Goal: Task Accomplishment & Management: Use online tool/utility

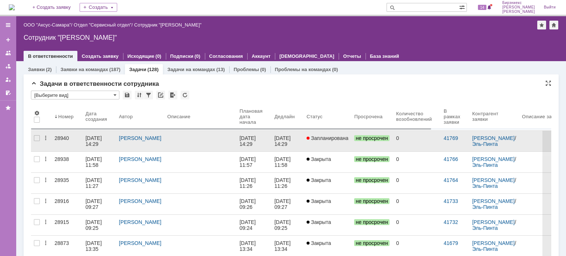
click at [148, 141] on div "[PERSON_NAME]" at bounding box center [140, 138] width 42 height 6
click at [95, 146] on div "12.09.2025 14:29" at bounding box center [95, 141] width 18 height 12
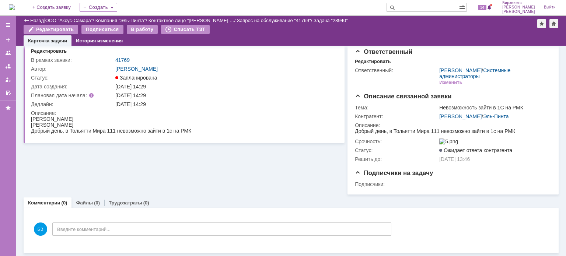
scroll to position [19, 0]
click at [134, 31] on div "В работу" at bounding box center [142, 29] width 31 height 9
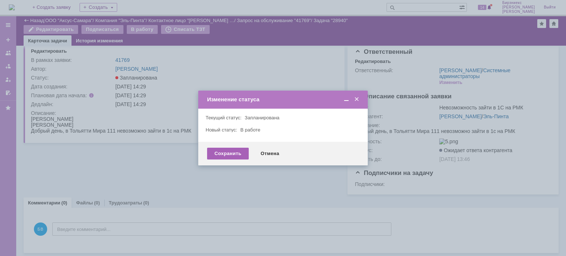
click at [231, 152] on div "Сохранить" at bounding box center [228, 154] width 42 height 12
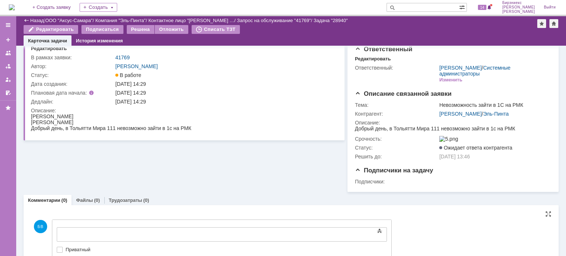
scroll to position [0, 0]
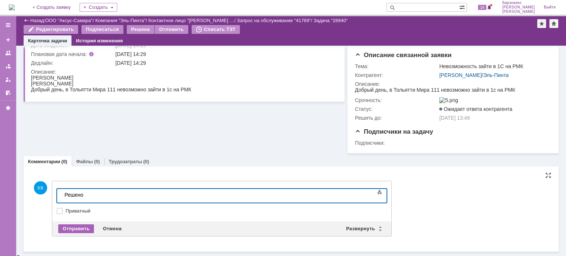
click at [76, 230] on div "Отправить" at bounding box center [76, 229] width 36 height 9
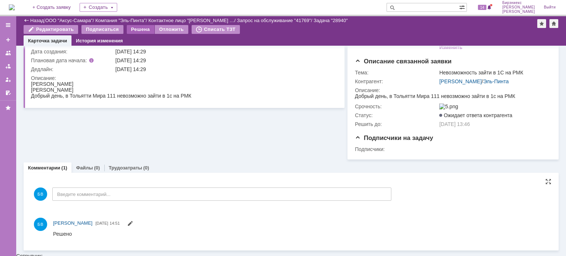
click at [136, 32] on div "Решена" at bounding box center [141, 29] width 28 height 9
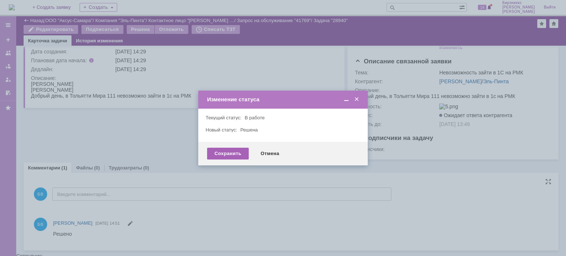
click at [225, 156] on div "Сохранить" at bounding box center [228, 154] width 42 height 12
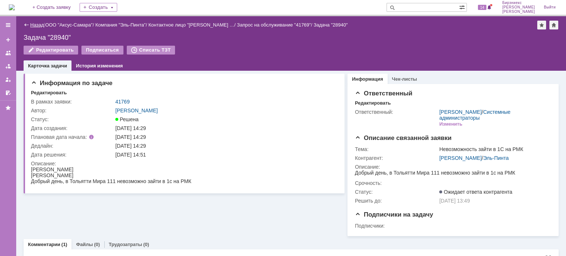
click at [39, 24] on link "Назад" at bounding box center [37, 25] width 14 height 6
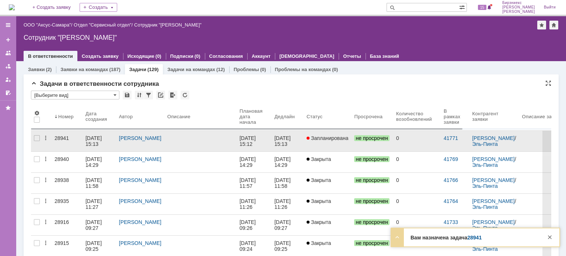
click at [186, 139] on div at bounding box center [200, 138] width 66 height 6
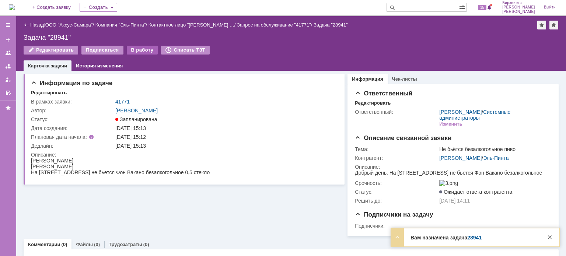
click at [133, 51] on div "В работу" at bounding box center [142, 50] width 31 height 9
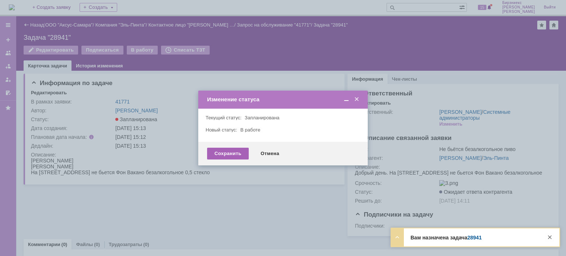
click at [227, 152] on div "Сохранить" at bounding box center [228, 154] width 42 height 12
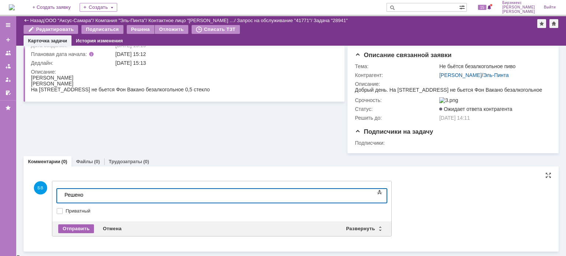
click at [87, 229] on div "Отправить" at bounding box center [76, 229] width 36 height 9
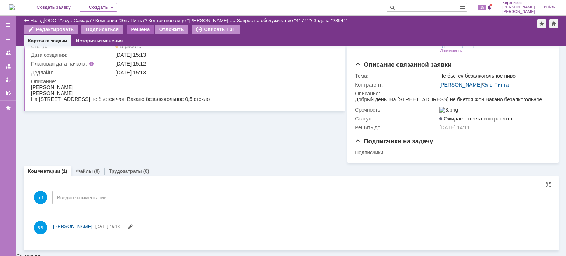
scroll to position [52, 0]
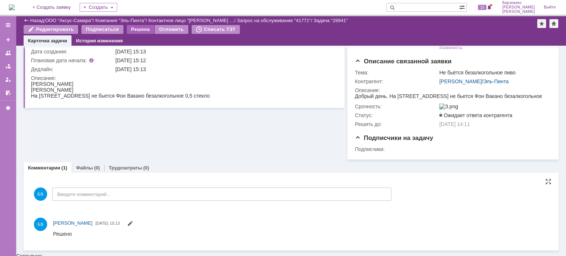
drag, startPoint x: 147, startPoint y: 28, endPoint x: 164, endPoint y: 67, distance: 43.6
click at [147, 28] on div "Решена" at bounding box center [141, 29] width 28 height 9
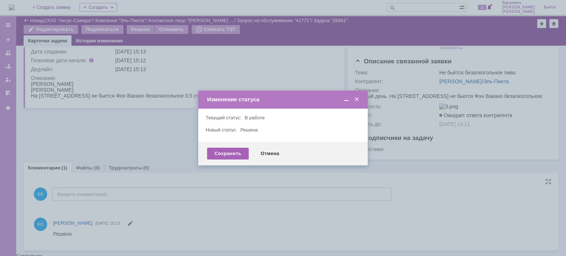
click at [246, 150] on div "Сохранить" at bounding box center [228, 154] width 42 height 12
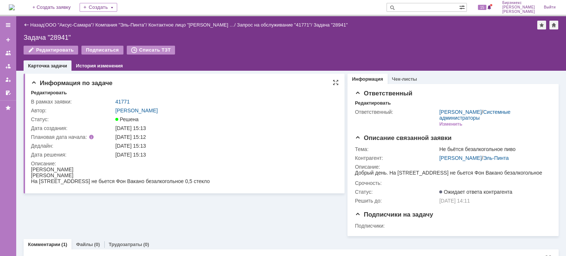
scroll to position [0, 0]
click at [37, 25] on link "Назад" at bounding box center [37, 25] width 14 height 6
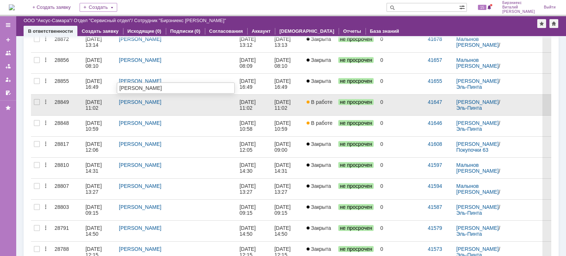
click at [152, 105] on div "[PERSON_NAME]" at bounding box center [140, 102] width 42 height 6
click at [97, 107] on div "[DATE] 11:02" at bounding box center [95, 105] width 18 height 12
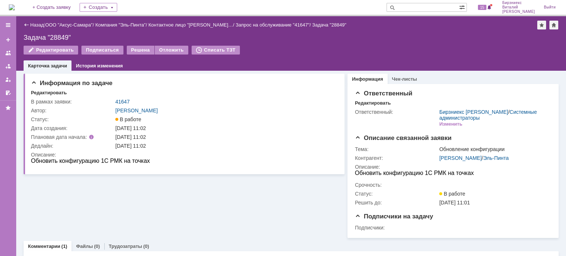
click at [29, 24] on div "Назад" at bounding box center [34, 25] width 20 height 6
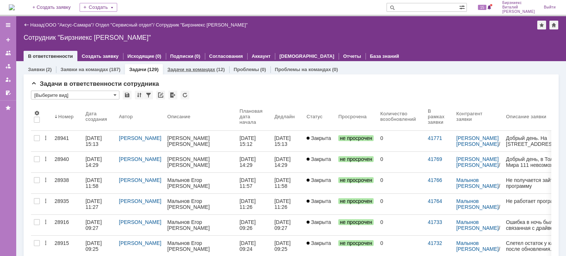
click at [184, 72] on link "Задачи на командах" at bounding box center [191, 70] width 48 height 6
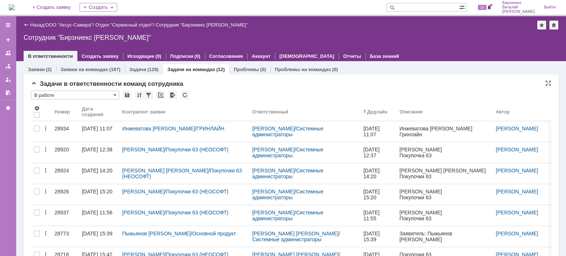
drag, startPoint x: 142, startPoint y: 72, endPoint x: 268, endPoint y: 85, distance: 127.5
click at [268, 85] on div "Задачи в ответственности команд сотрудника" at bounding box center [291, 83] width 521 height 7
click at [148, 70] on div "(129)" at bounding box center [153, 70] width 11 height 6
